Goal: Information Seeking & Learning: Learn about a topic

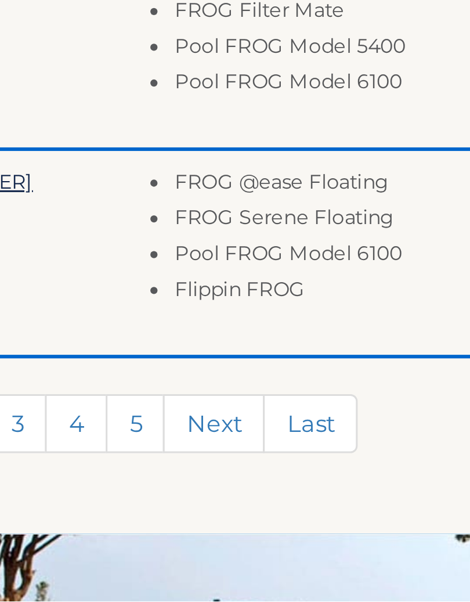
scroll to position [214, 0]
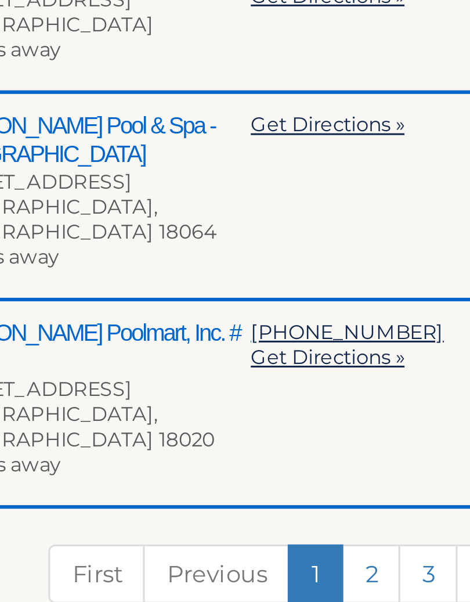
click at [213, 535] on link "2" at bounding box center [222, 544] width 19 height 19
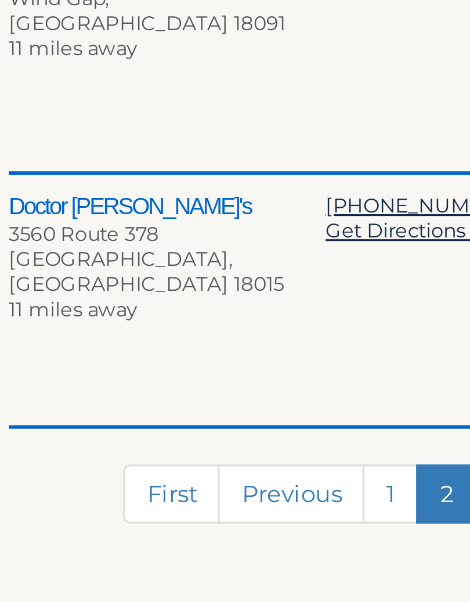
scroll to position [368, 0]
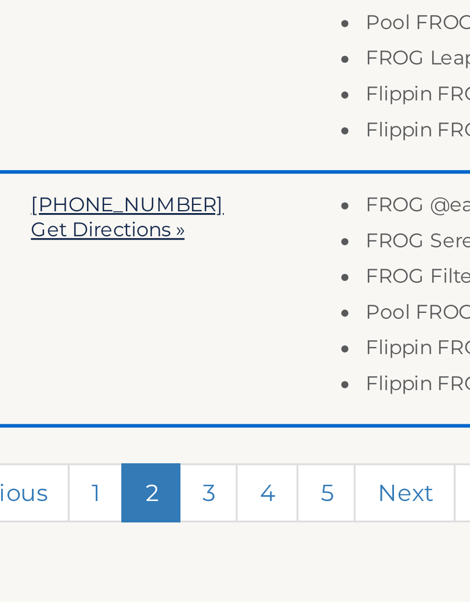
click at [232, 557] on link "3" at bounding box center [241, 566] width 19 height 19
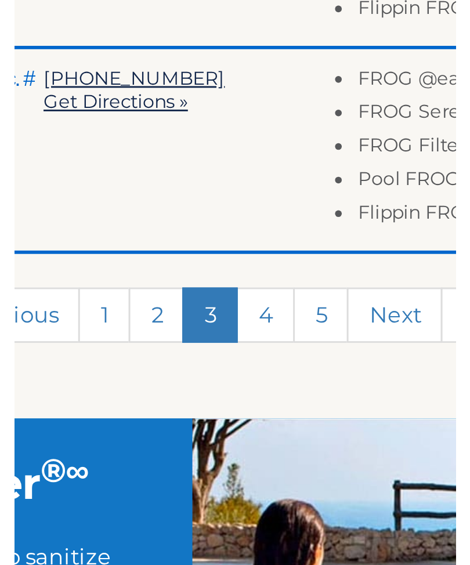
scroll to position [392, 0]
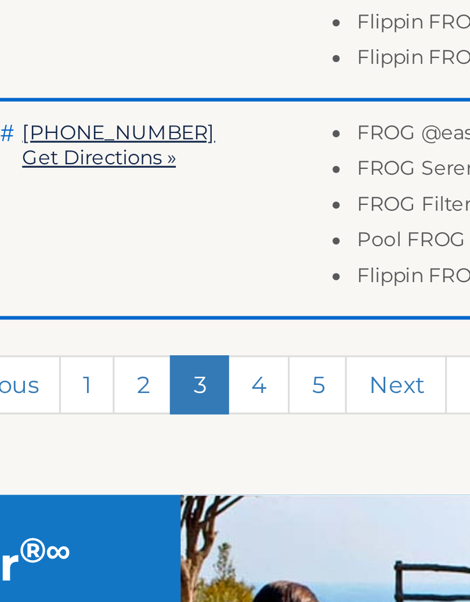
click at [250, 482] on link "4" at bounding box center [260, 491] width 20 height 19
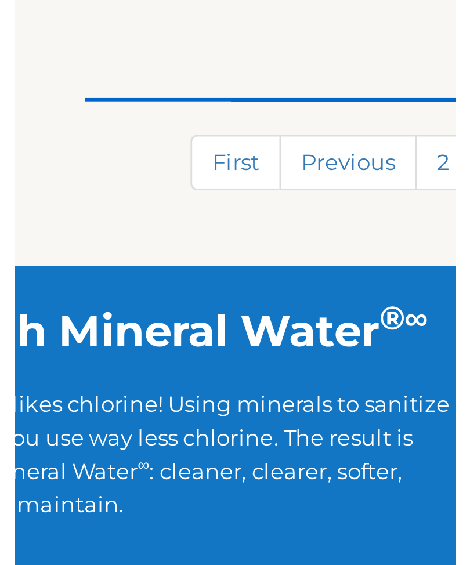
scroll to position [455, 0]
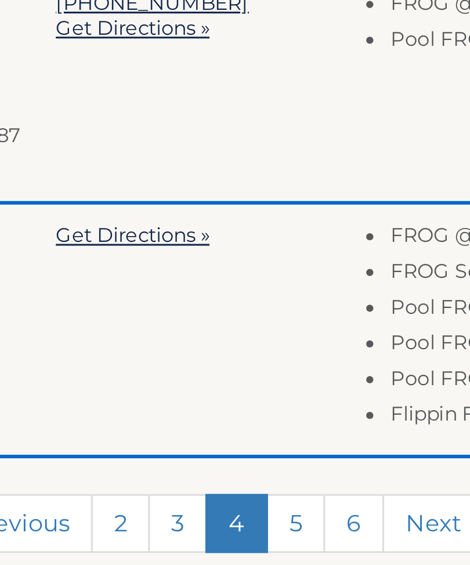
click at [252, 451] on link "5" at bounding box center [261, 460] width 19 height 19
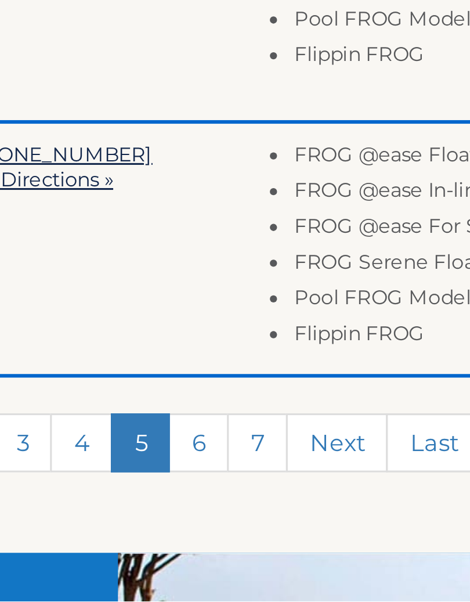
scroll to position [354, 0]
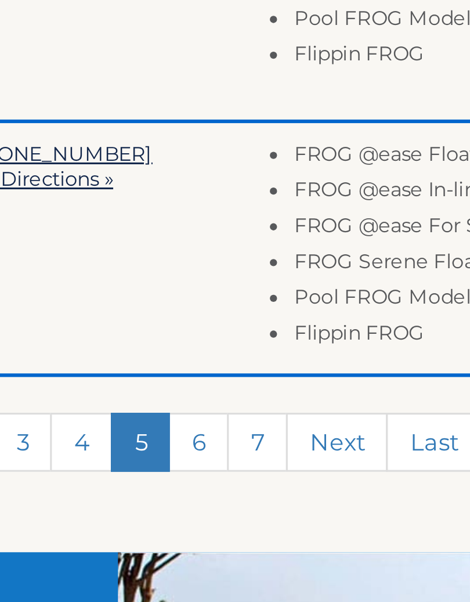
click at [251, 540] on link "6" at bounding box center [261, 549] width 20 height 19
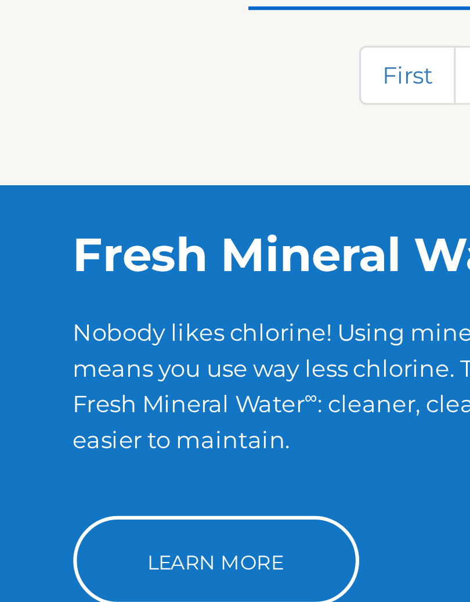
scroll to position [392, 0]
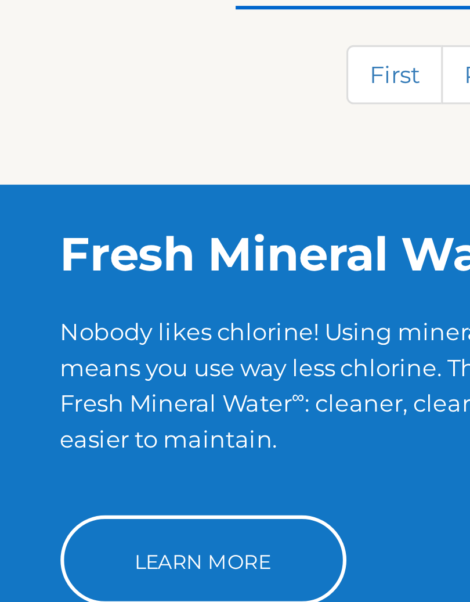
click at [53, 565] on link "Learn More" at bounding box center [70, 587] width 93 height 29
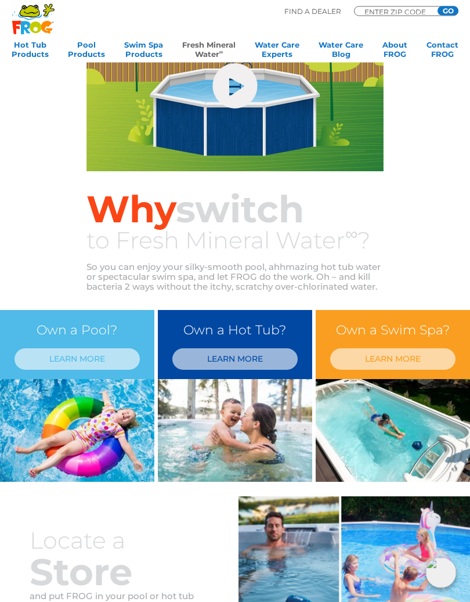
scroll to position [135, 0]
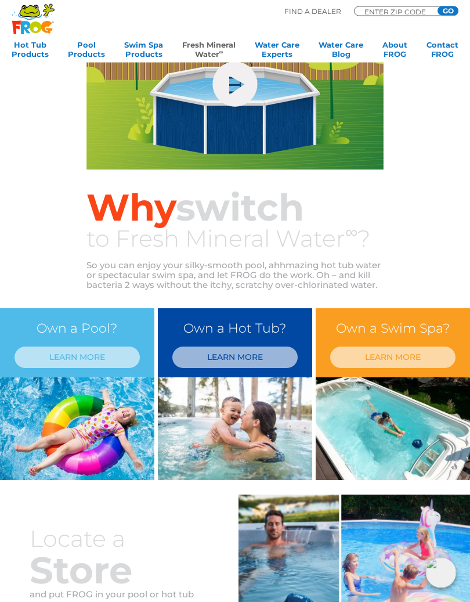
click at [199, 356] on link "LEARN MORE" at bounding box center [234, 357] width 125 height 21
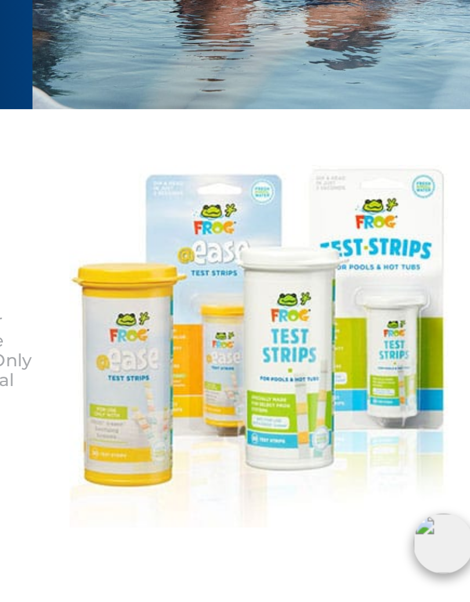
scroll to position [675, 0]
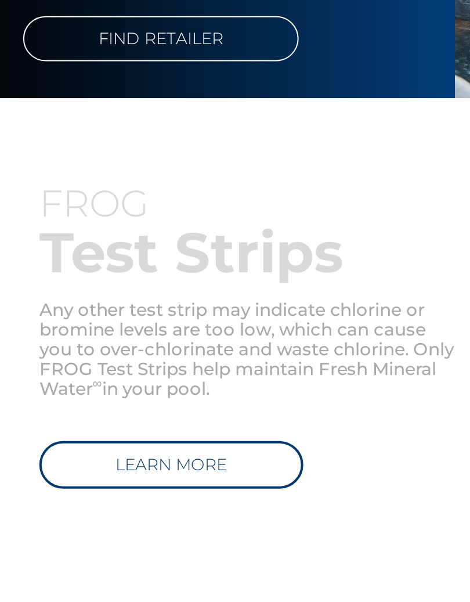
click at [70, 522] on link "LEARN MORE" at bounding box center [93, 534] width 132 height 24
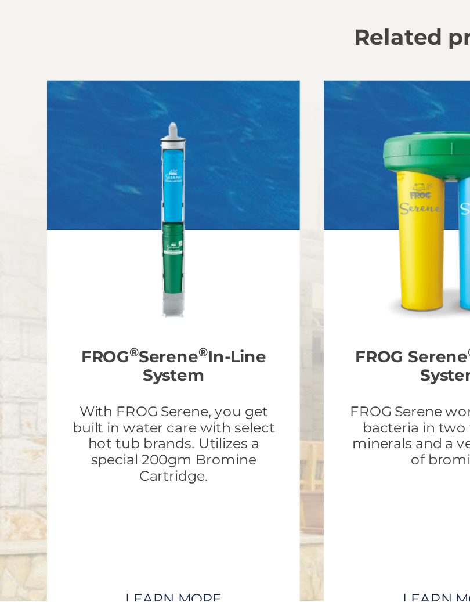
scroll to position [1420, 0]
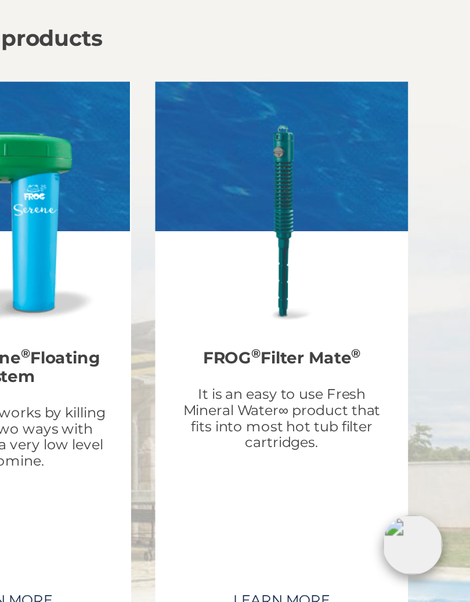
click at [323, 493] on p "It is an easy to use Fresh Mineral Water∞ product that fits into most hot tub f…" at bounding box center [375, 509] width 104 height 33
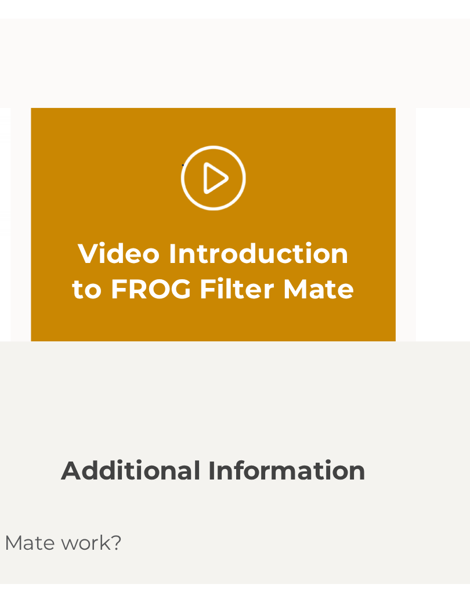
scroll to position [230, 0]
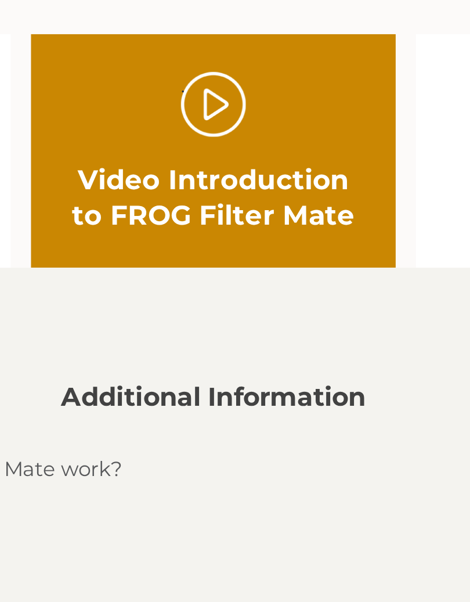
click at [221, 358] on link "." at bounding box center [235, 372] width 28 height 28
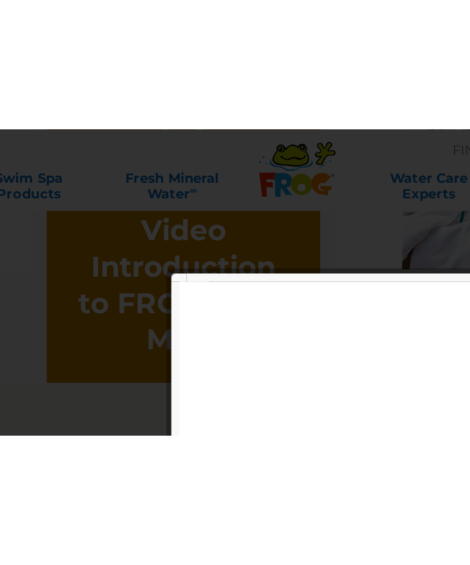
scroll to position [736, 0]
